Goal: Information Seeking & Learning: Learn about a topic

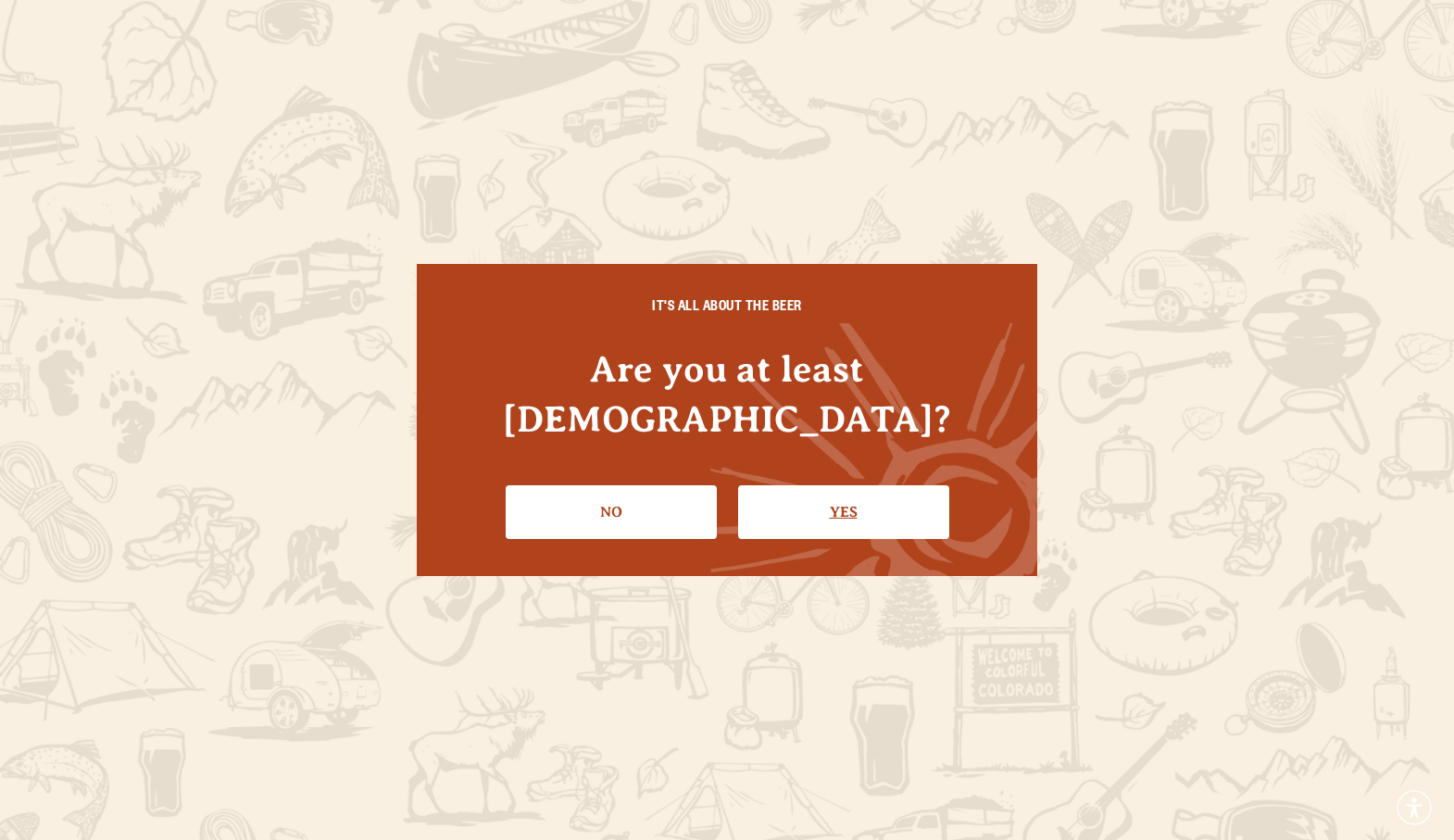
click at [818, 493] on link "Yes" at bounding box center [843, 512] width 211 height 53
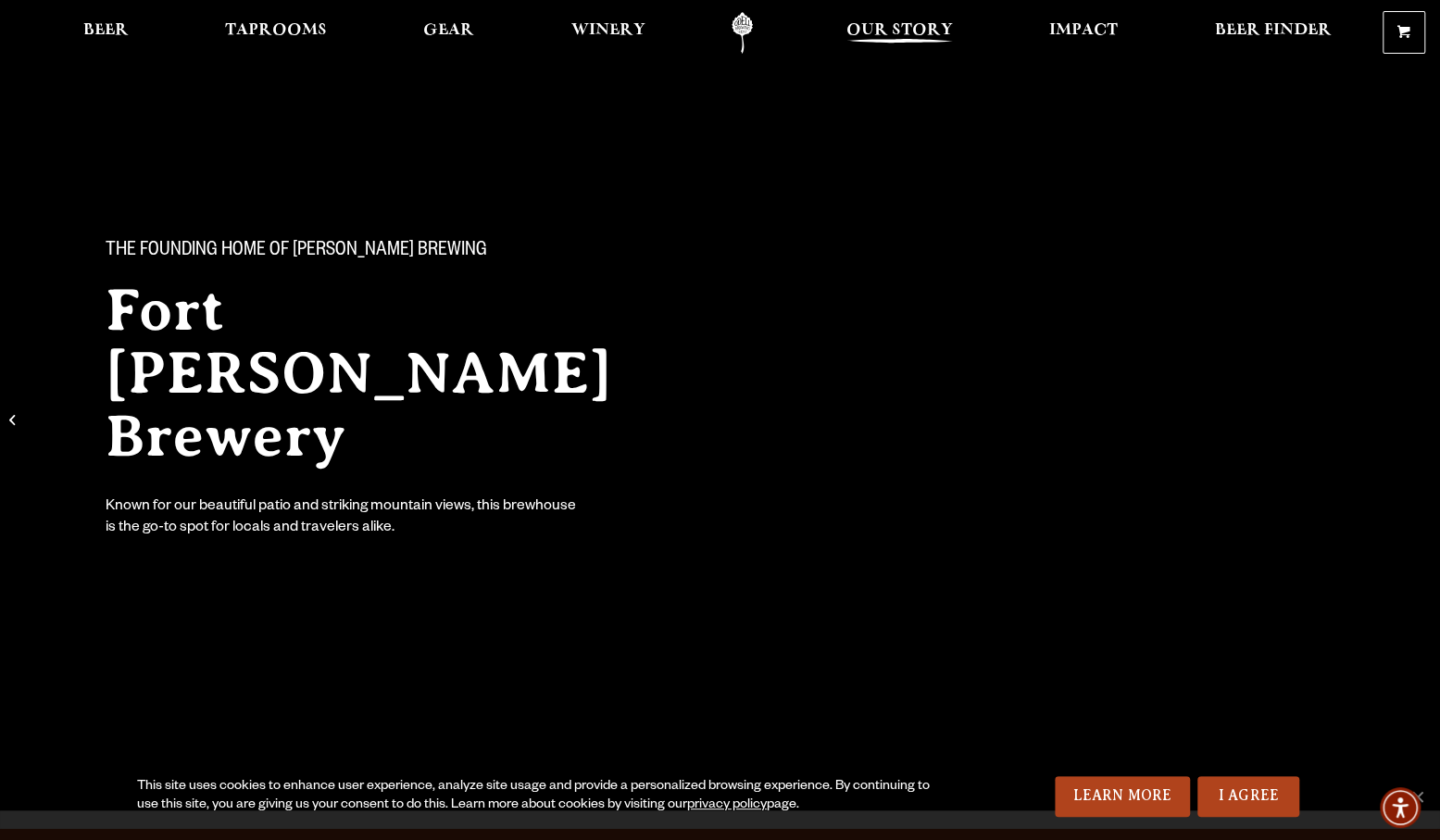
click at [921, 29] on span "Our Story" at bounding box center [899, 31] width 106 height 15
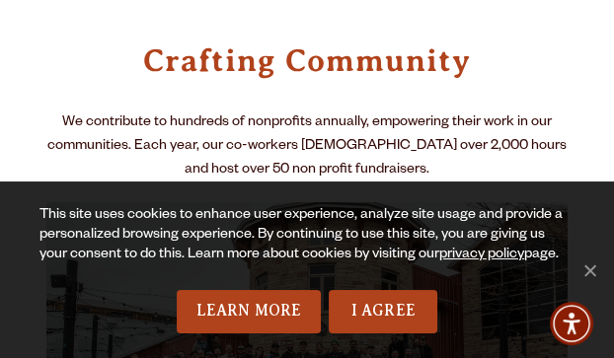
scroll to position [1906, 0]
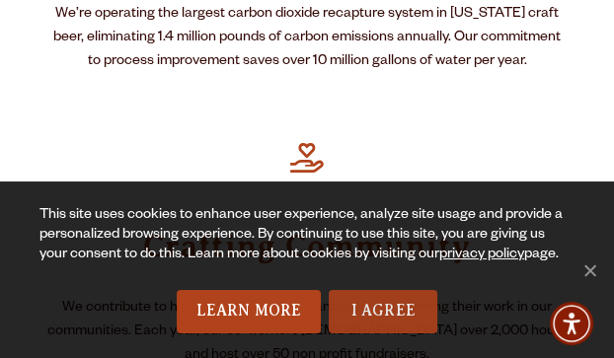
click at [371, 312] on link "I Agree" at bounding box center [383, 311] width 109 height 43
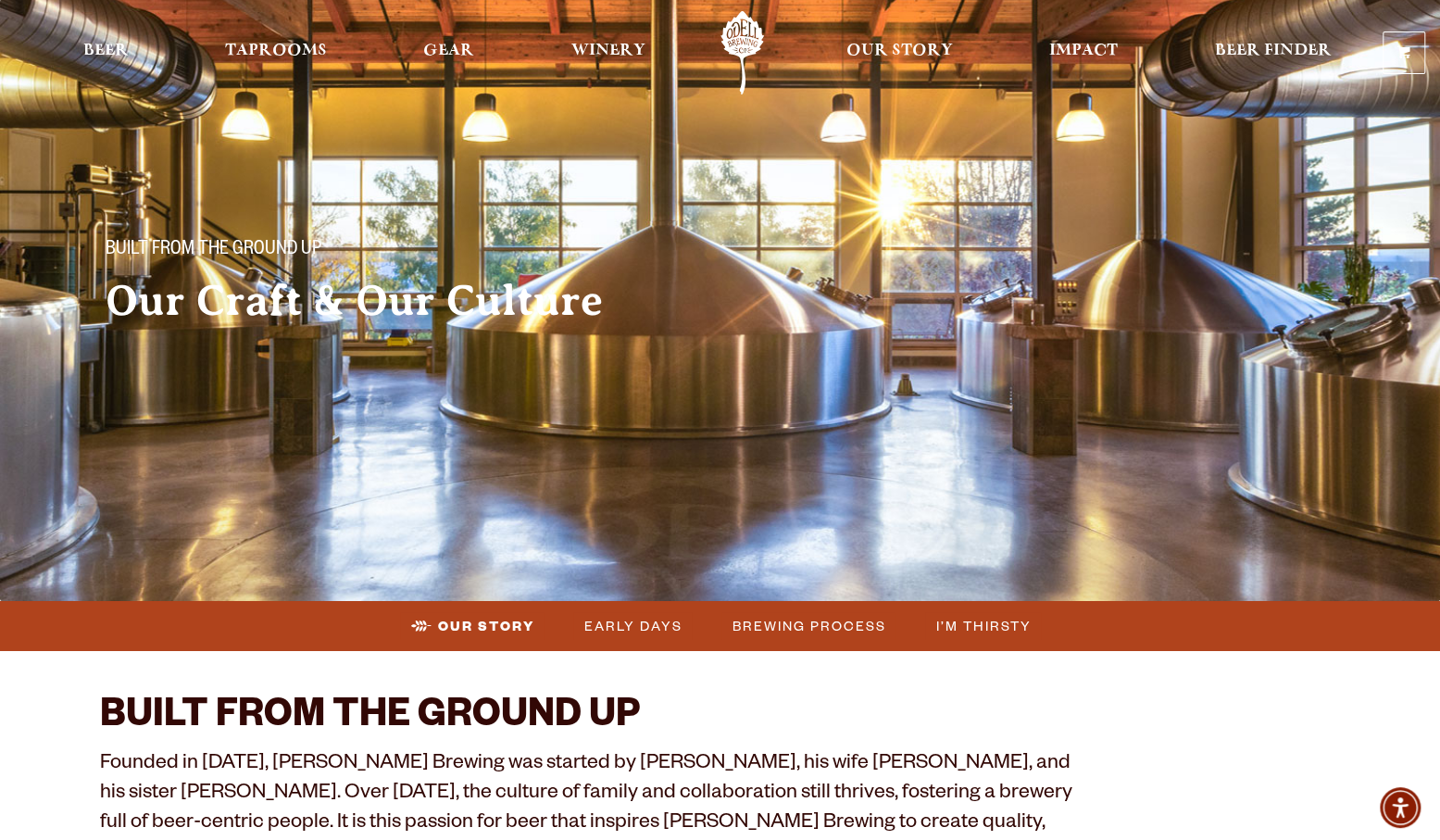
scroll to position [0, 0]
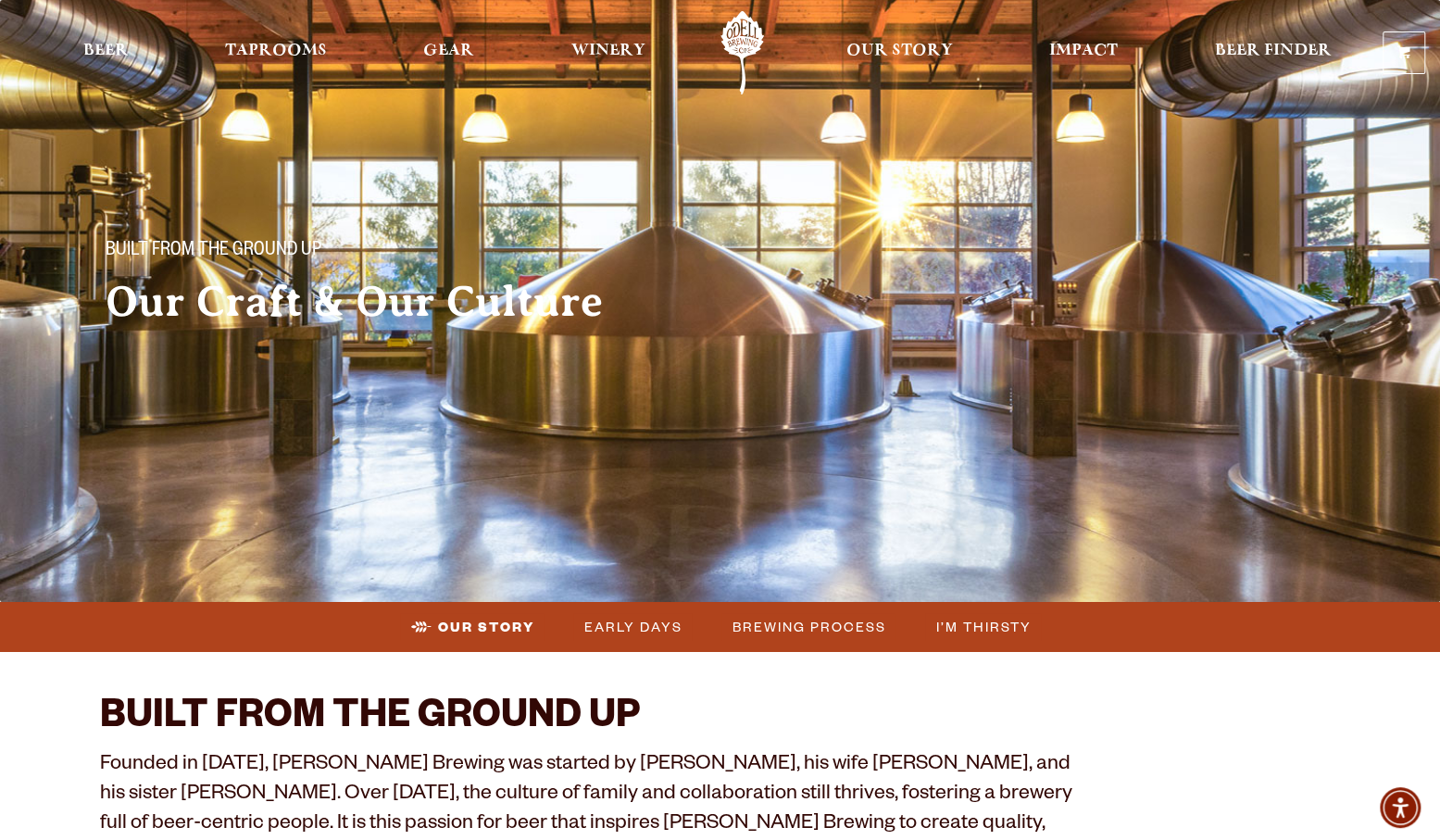
click at [206, 448] on img at bounding box center [720, 300] width 1440 height 602
